Goal: Task Accomplishment & Management: Manage account settings

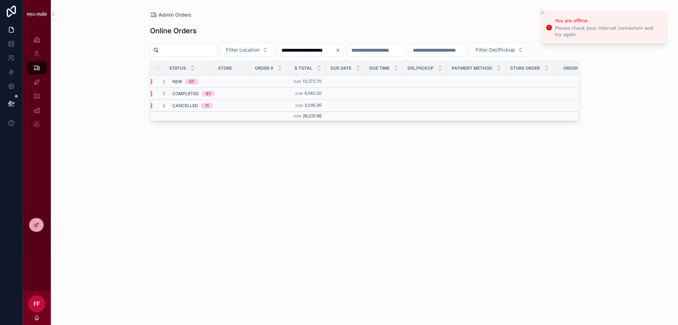
click at [118, 108] on div "**********" at bounding box center [365, 162] width 628 height 325
click at [543, 13] on icon "Close toast" at bounding box center [543, 13] width 4 height 4
